Goal: Transaction & Acquisition: Subscribe to service/newsletter

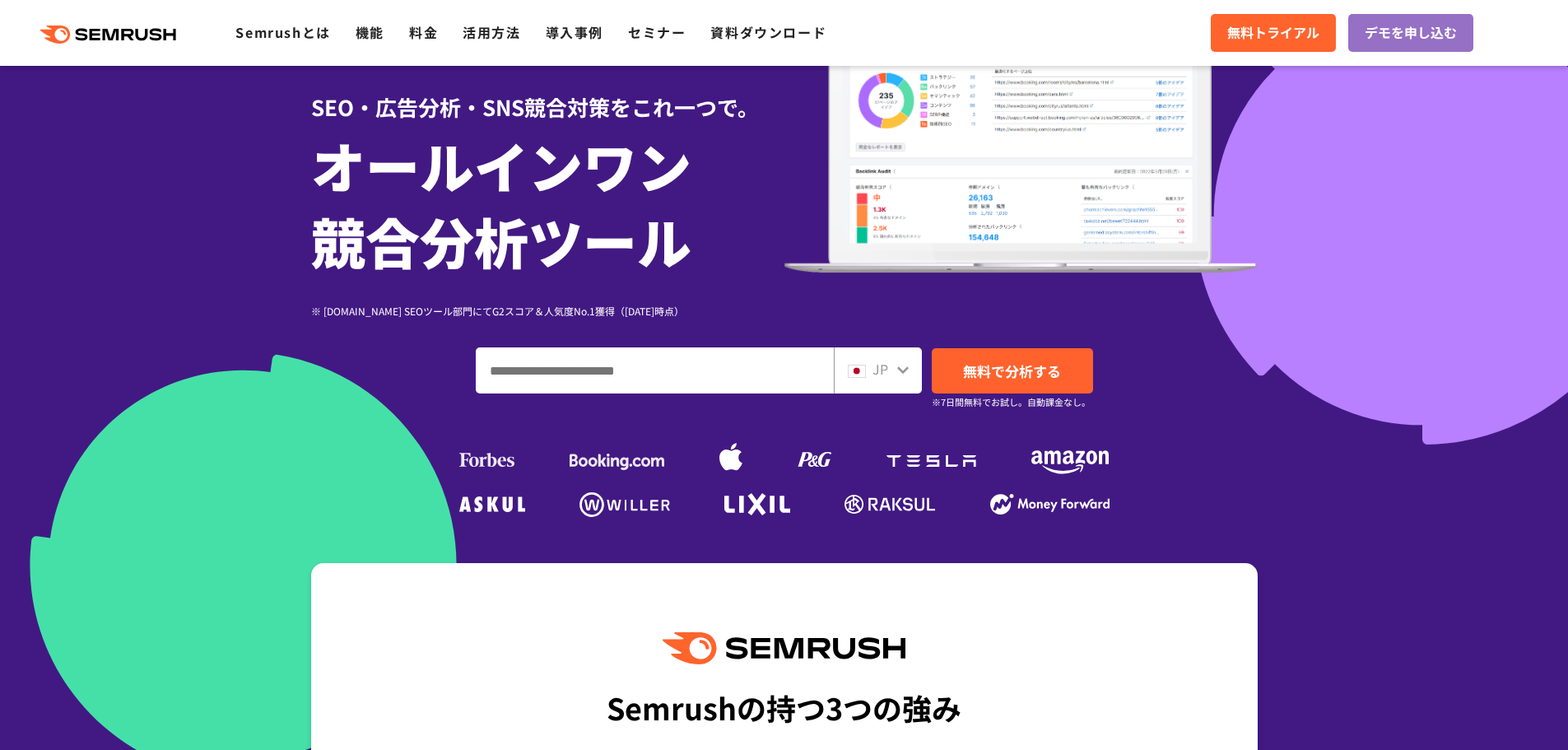
scroll to position [164, 0]
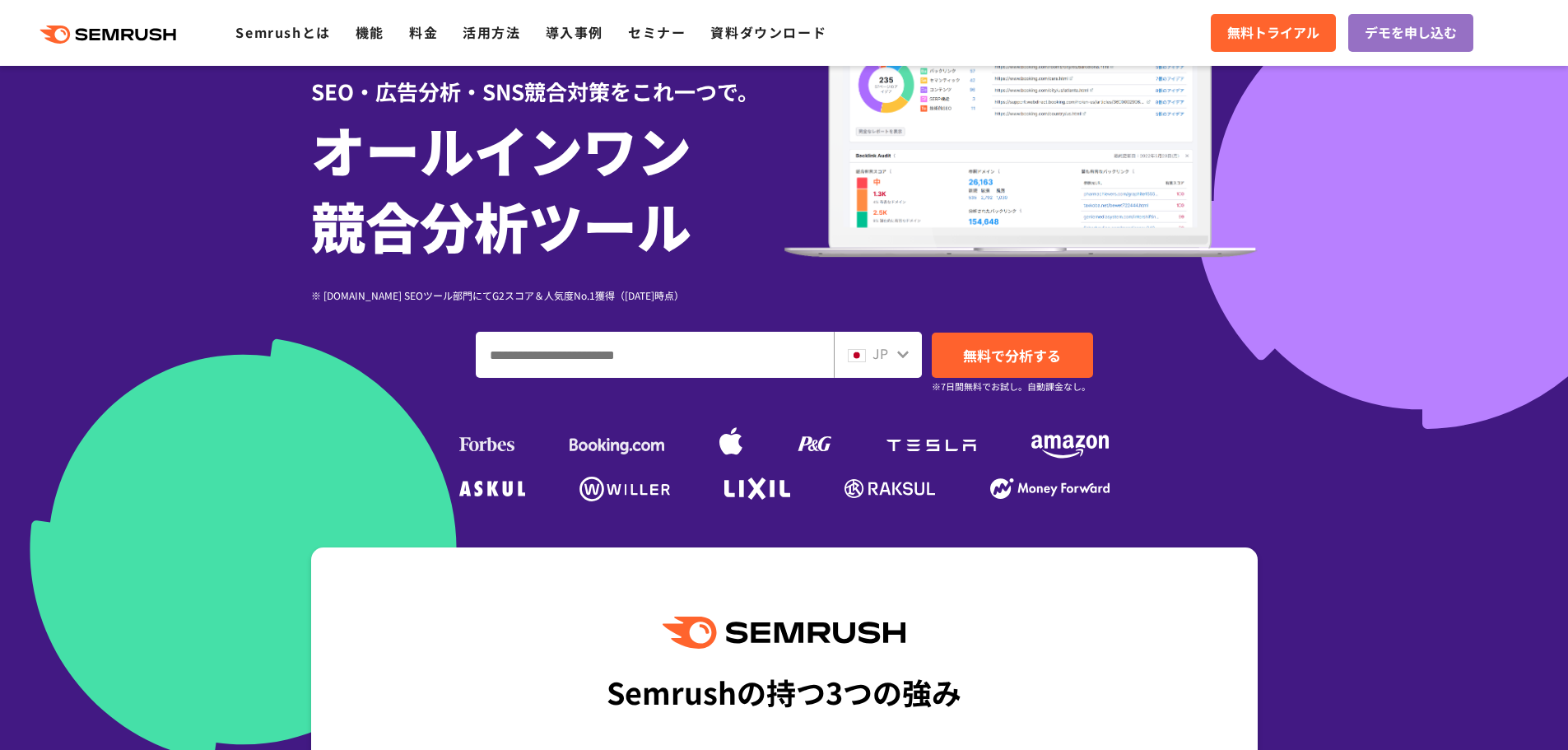
click at [627, 352] on input "ドメイン、キーワードまたはURLを入力してください" at bounding box center [654, 354] width 356 height 44
click at [133, 37] on icon at bounding box center [130, 34] width 13 height 12
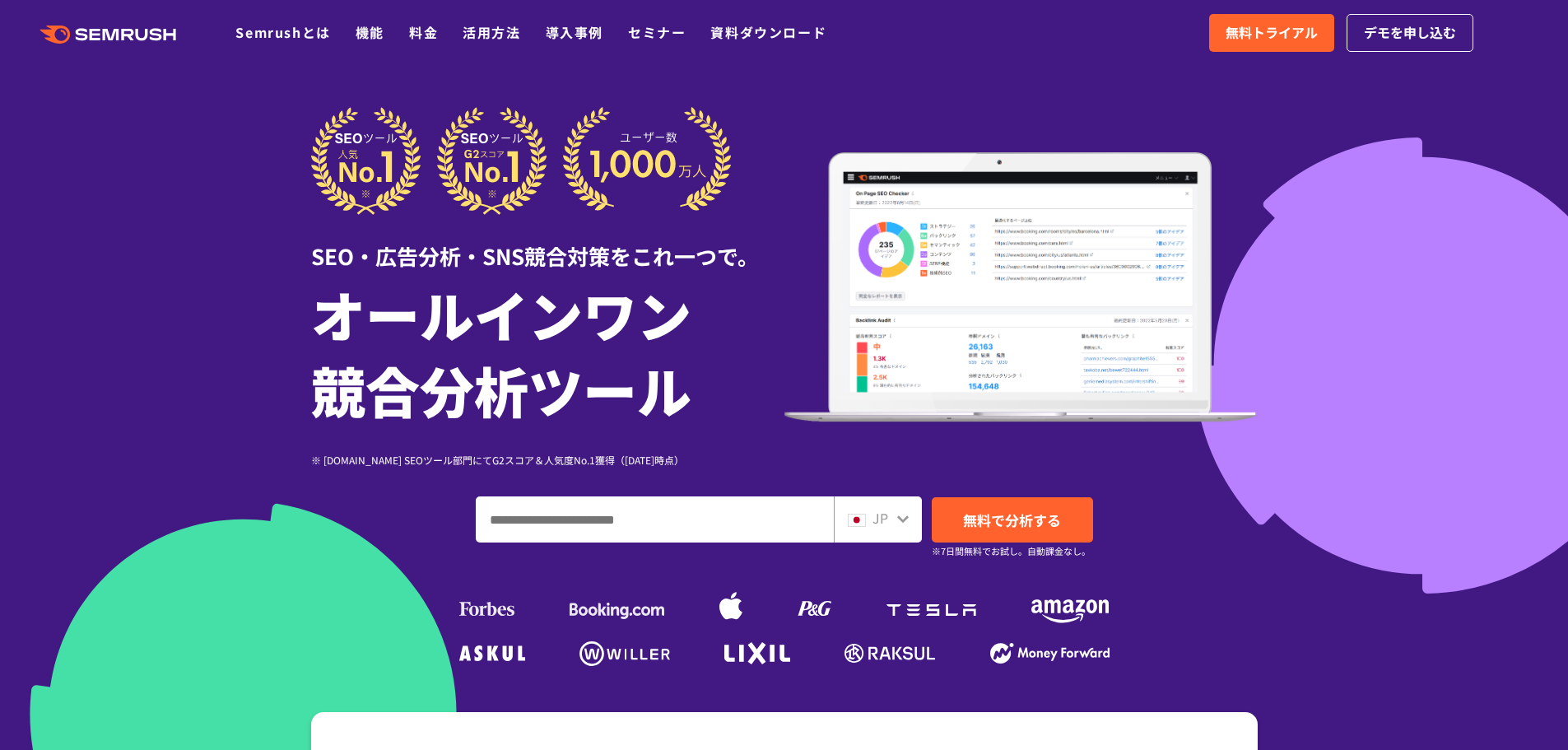
drag, startPoint x: 1397, startPoint y: 2, endPoint x: 1459, endPoint y: 110, distance: 124.5
click at [1460, 112] on div at bounding box center [784, 459] width 1568 height 918
click at [426, 33] on link "料金" at bounding box center [424, 33] width 29 height 20
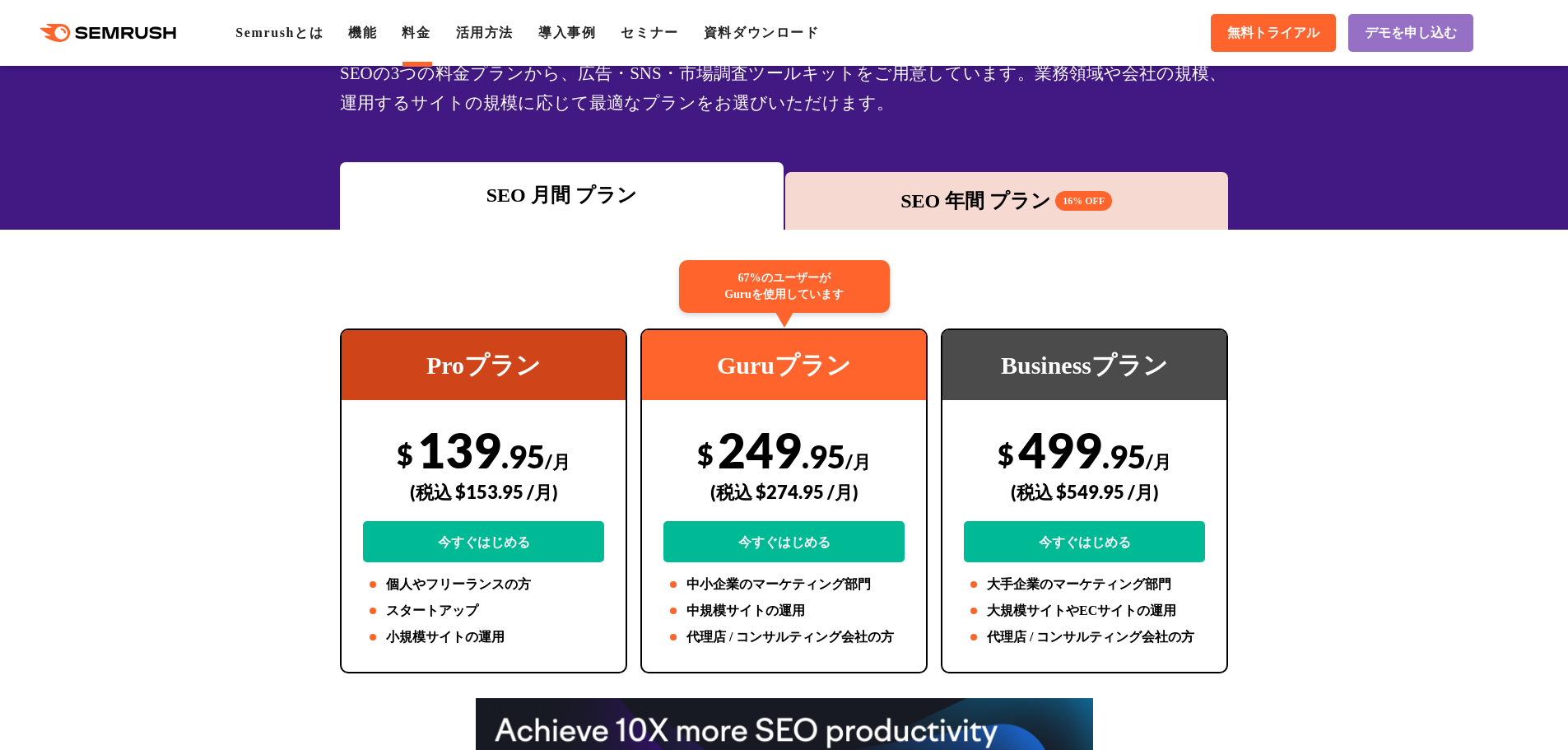
scroll to position [164, 0]
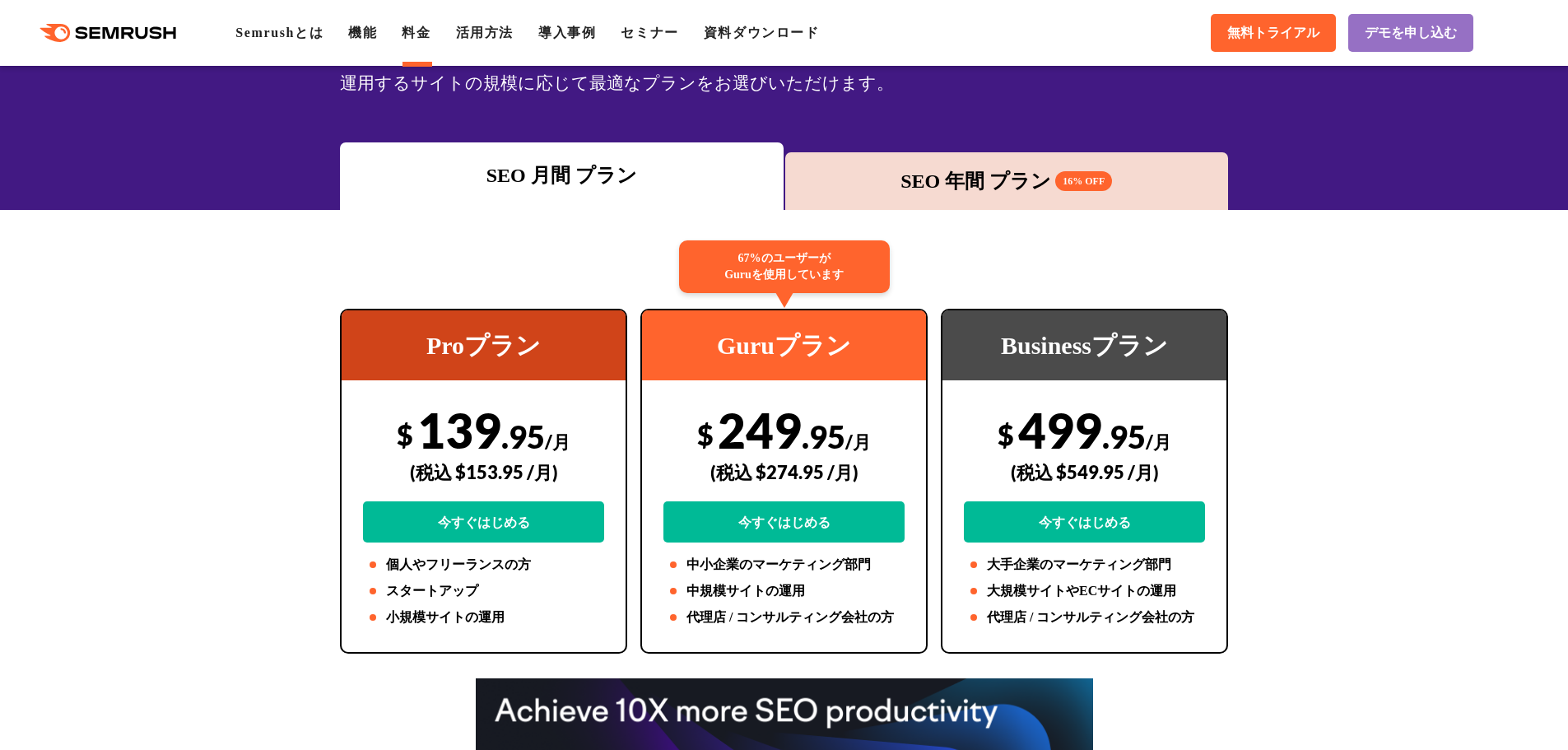
click at [951, 193] on div "SEO 年間 プラン 16% OFF" at bounding box center [1007, 181] width 427 height 30
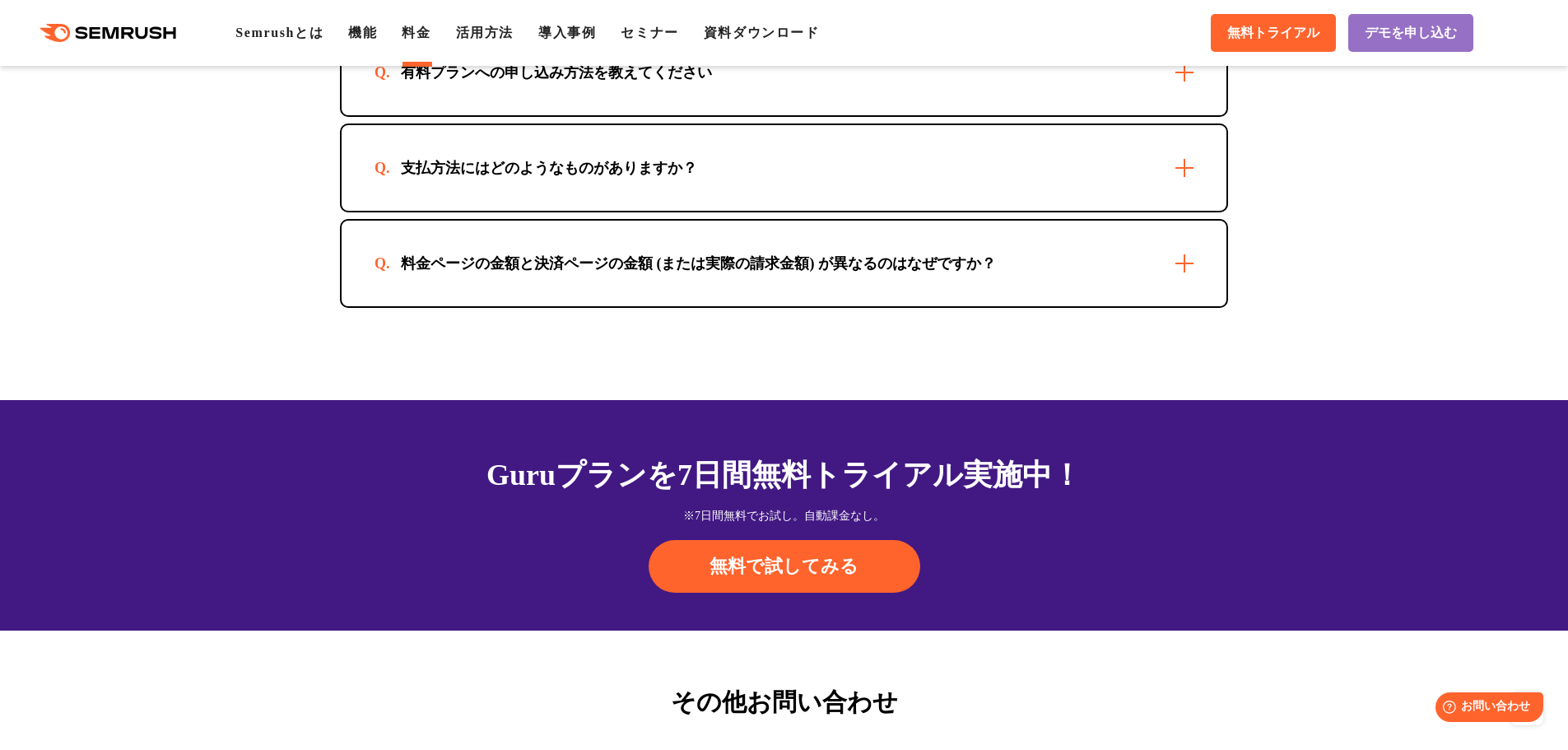
scroll to position [5021, 0]
